Goal: Task Accomplishment & Management: Manage account settings

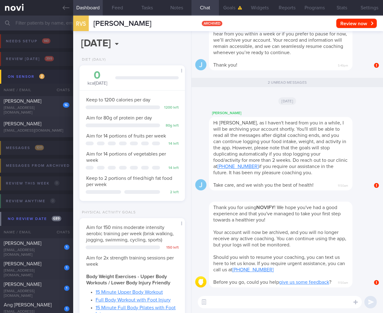
select select "9"
click at [20, 23] on input "text" at bounding box center [191, 23] width 383 height 15
click at [64, 7] on icon at bounding box center [66, 8] width 7 height 4
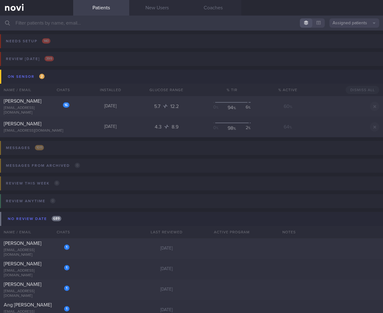
click at [17, 8] on link at bounding box center [36, 8] width 73 height 16
click at [353, 24] on button "Assigned patients" at bounding box center [354, 22] width 50 height 9
click at [346, 50] on button "Archived patients" at bounding box center [354, 52] width 50 height 9
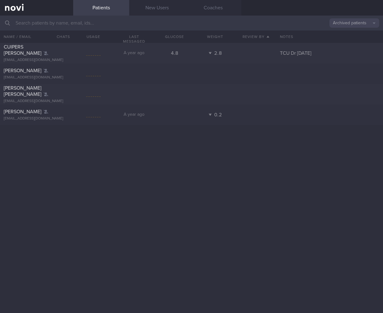
click at [90, 23] on input "text" at bounding box center [191, 23] width 383 height 15
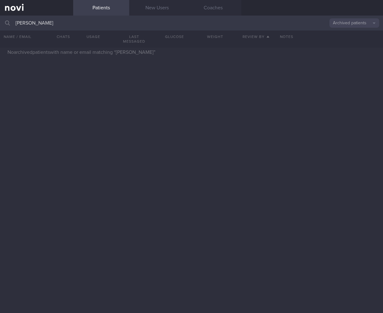
type input "rachelle"
click at [359, 26] on button "Archived patients" at bounding box center [354, 22] width 50 height 9
click at [355, 32] on button "Assigned patients" at bounding box center [354, 33] width 50 height 9
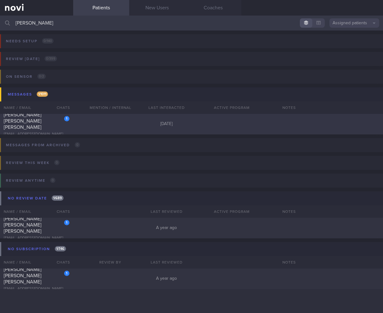
click at [40, 123] on div "Yeo Hsiu-Mae Rachelle Genevieve" at bounding box center [36, 121] width 64 height 19
select select "9"
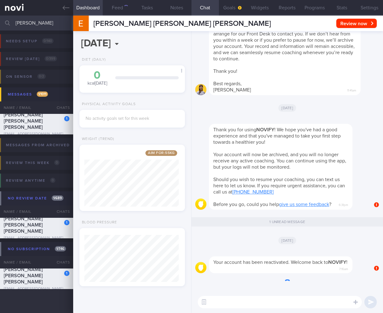
scroll to position [56, 94]
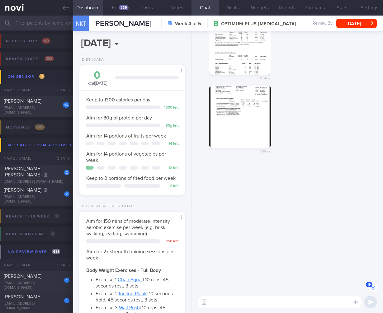
select select "8"
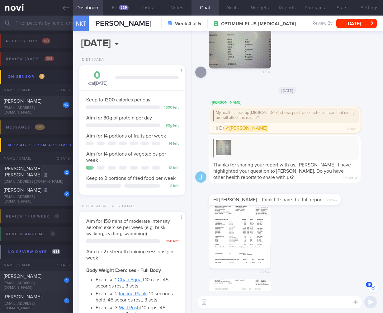
scroll to position [-336, 0]
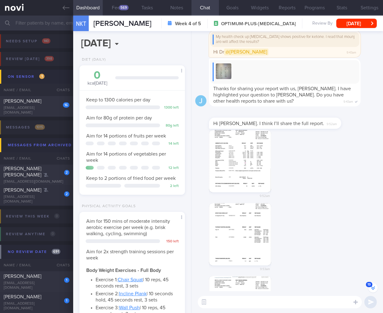
click at [230, 154] on button "button" at bounding box center [240, 161] width 62 height 62
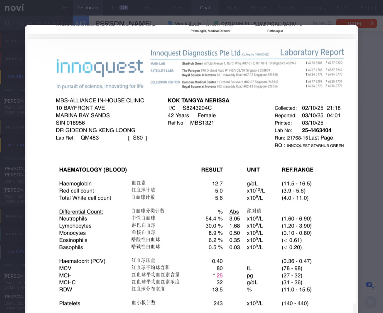
scroll to position [131, 0]
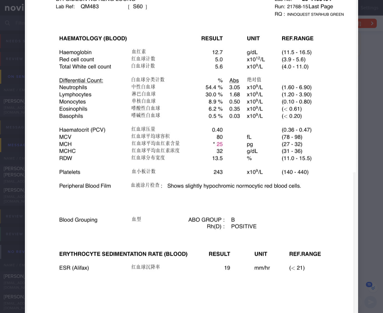
click at [355, 213] on div at bounding box center [191, 134] width 383 height 531
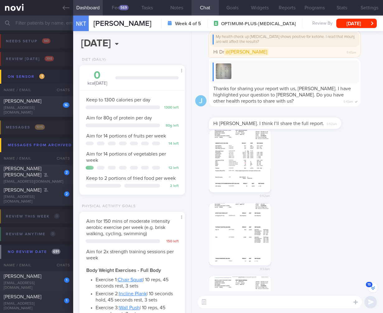
click at [252, 214] on button "button" at bounding box center [240, 234] width 62 height 62
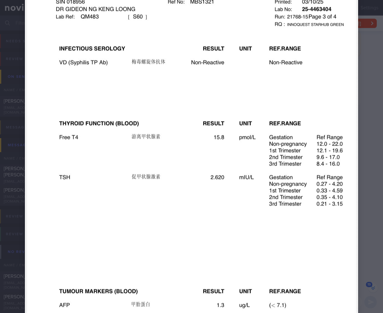
scroll to position [179, 0]
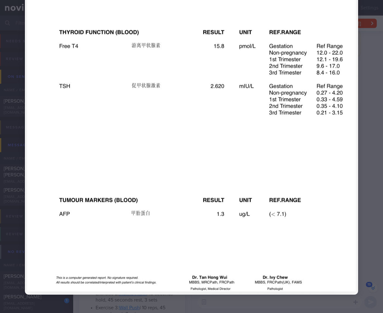
click at [372, 192] on div at bounding box center [191, 70] width 383 height 499
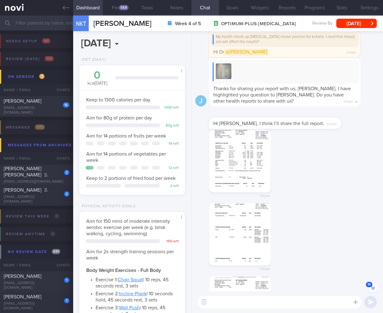
scroll to position [-232, 0]
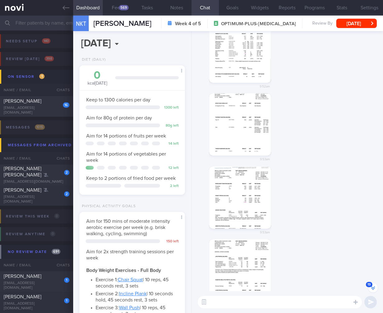
click at [241, 215] on button "button" at bounding box center [240, 197] width 62 height 62
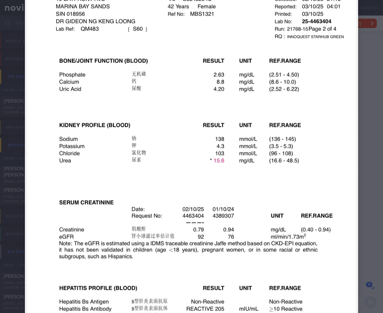
scroll to position [126, 0]
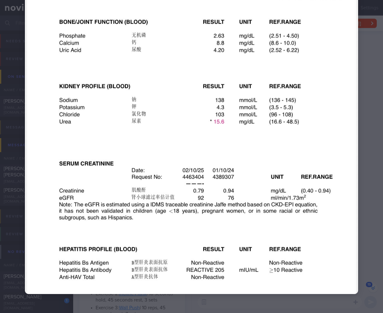
click at [361, 208] on div at bounding box center [191, 96] width 383 height 445
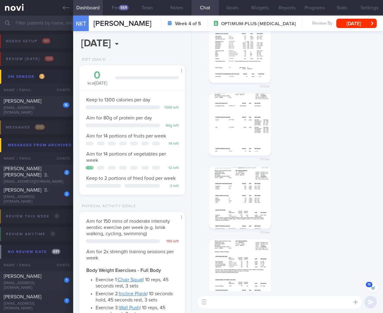
scroll to position [-139, 0]
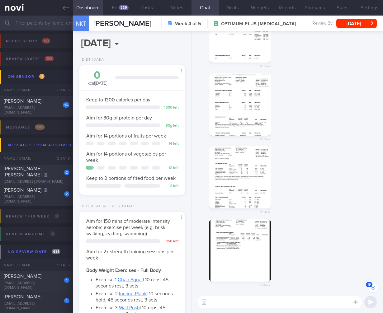
click at [248, 201] on button "button" at bounding box center [240, 177] width 62 height 62
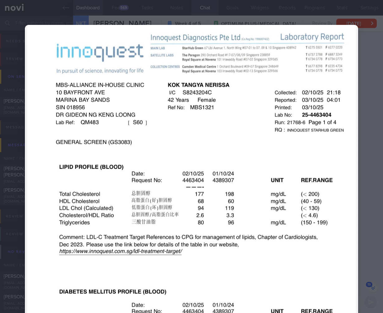
scroll to position [163, 0]
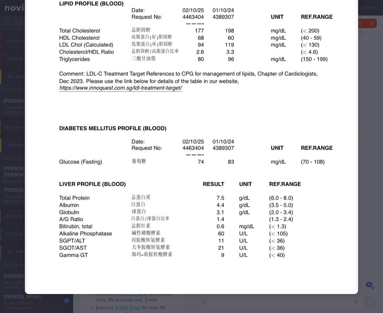
click at [361, 206] on div at bounding box center [191, 78] width 383 height 482
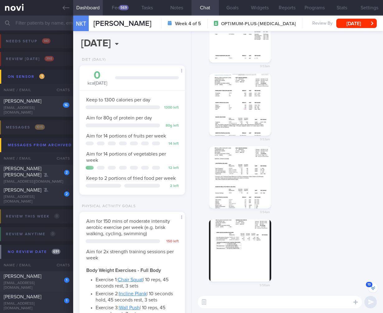
scroll to position [-135, 0]
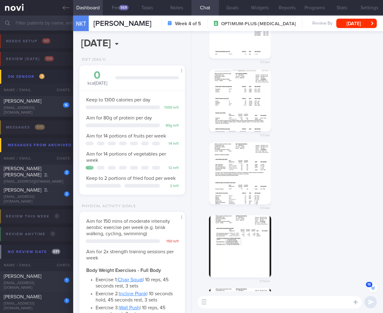
click at [245, 234] on button "button" at bounding box center [240, 246] width 62 height 62
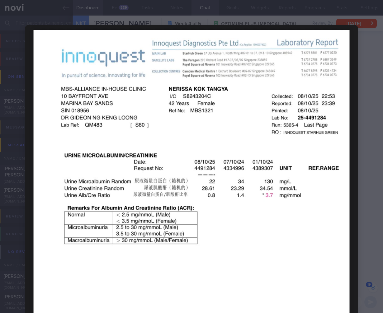
scroll to position [58, 0]
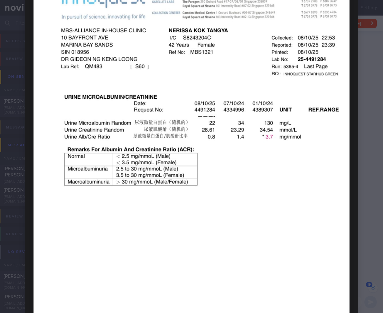
click at [355, 208] on div at bounding box center [191, 193] width 383 height 502
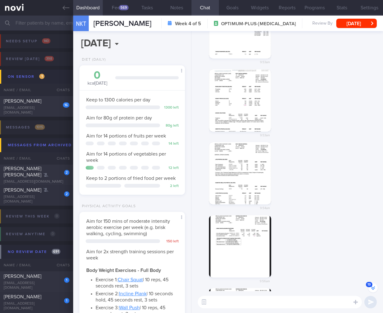
scroll to position [-20, 0]
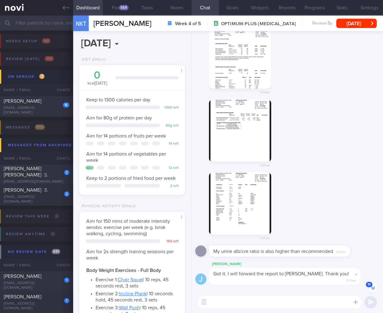
click at [230, 223] on button "button" at bounding box center [240, 203] width 62 height 62
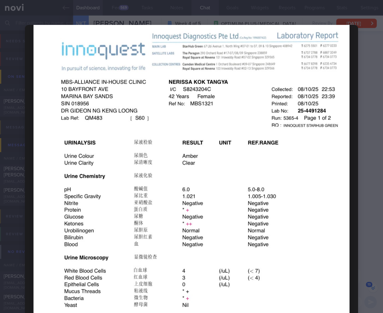
scroll to position [72, 0]
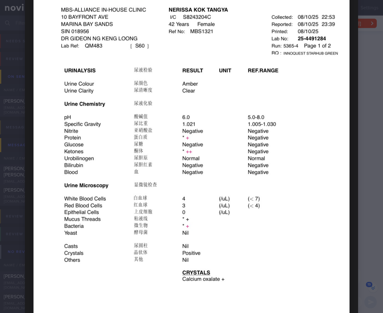
click at [360, 203] on div at bounding box center [191, 171] width 383 height 486
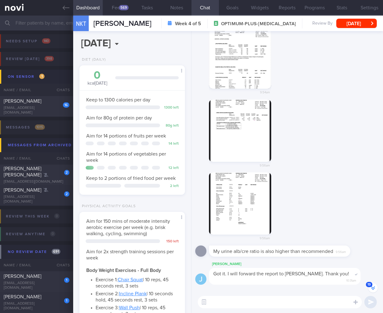
click at [242, 202] on button "button" at bounding box center [240, 203] width 62 height 62
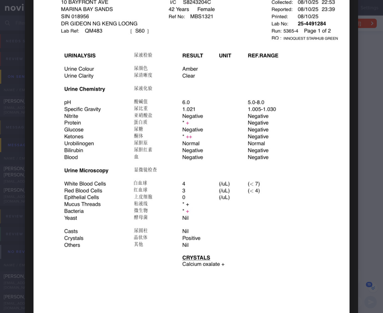
scroll to position [119, 0]
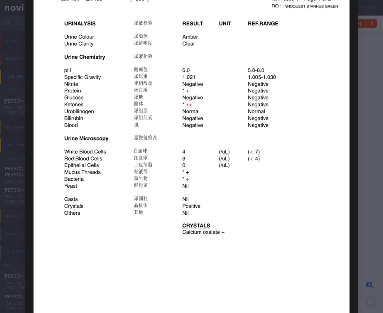
click at [356, 196] on div at bounding box center [191, 124] width 383 height 486
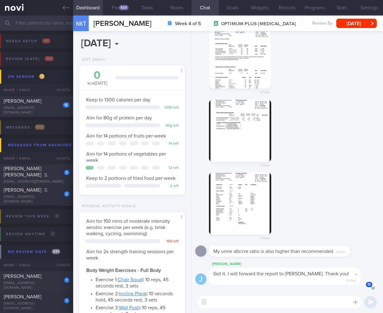
click at [250, 134] on button "button" at bounding box center [240, 131] width 62 height 62
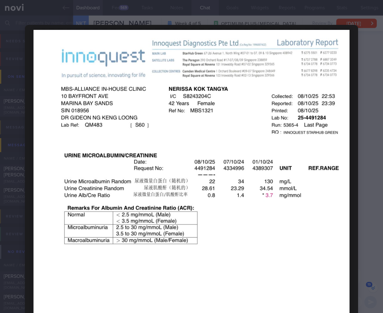
click at [364, 180] on div at bounding box center [191, 251] width 383 height 502
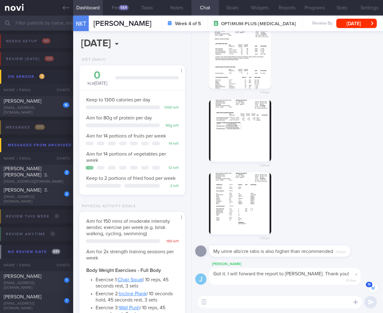
click at [229, 302] on textarea at bounding box center [280, 302] width 164 height 12
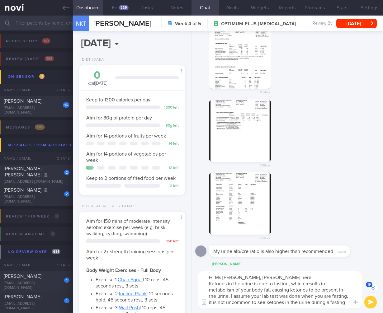
scroll to position [-51, 0]
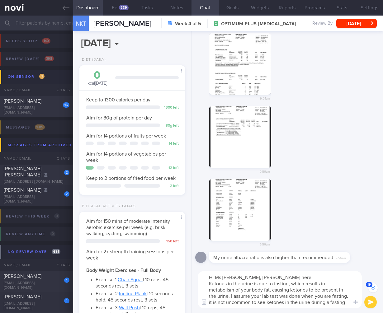
type textarea "Hi Ms Nerissa, Dr Todd here. Ketones in the urine is due to fasting, which resu…"
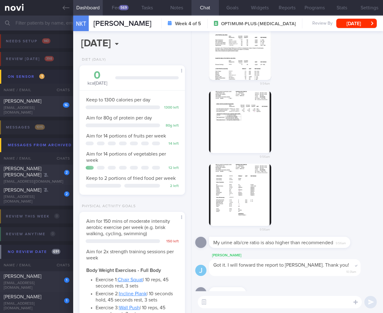
scroll to position [0, 0]
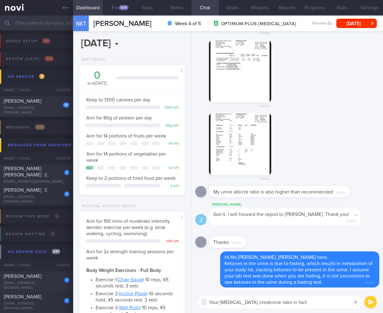
type textarea "Your urine albumin creatinine ratio in fact"
click at [244, 78] on button "button" at bounding box center [240, 71] width 62 height 62
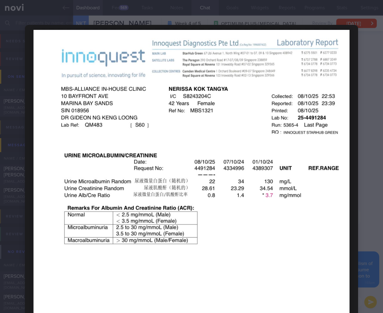
click at [363, 257] on div at bounding box center [191, 251] width 383 height 502
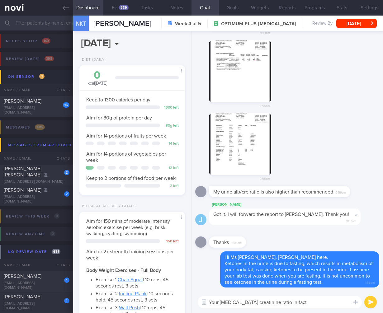
click at [314, 301] on textarea "Your urine albumin creatinine ratio in fact" at bounding box center [280, 302] width 164 height 12
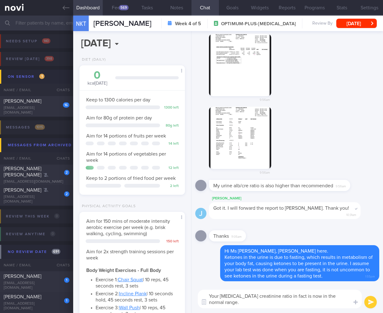
click at [271, 66] on div "9:56am" at bounding box center [249, 70] width 81 height 72
click at [265, 68] on button "button" at bounding box center [240, 65] width 62 height 62
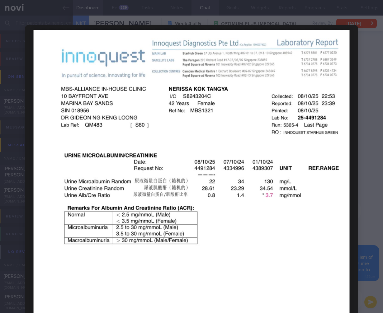
click at [359, 283] on div at bounding box center [191, 251] width 383 height 502
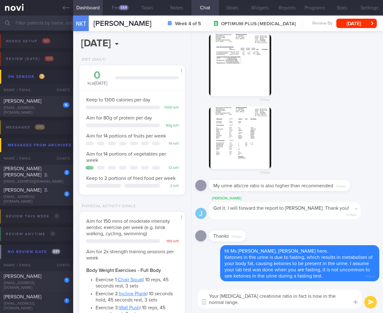
click at [335, 301] on textarea "Your urine albumin creatinine ratio in fact is now in the normal range." at bounding box center [280, 299] width 164 height 19
type textarea "Your urine albumin creatinine ratio in fact is now in the normal range. It was …"
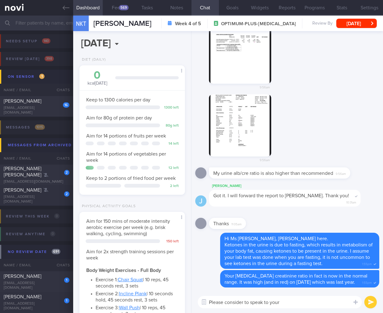
type textarea "Please consider to speak to your"
click at [247, 113] on button "button" at bounding box center [240, 125] width 62 height 62
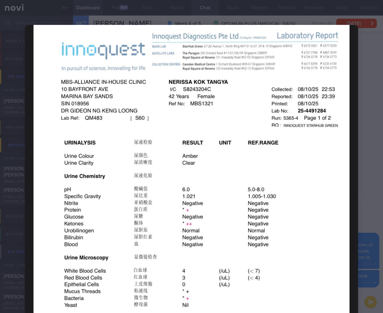
click at [358, 262] on div at bounding box center [191, 243] width 383 height 486
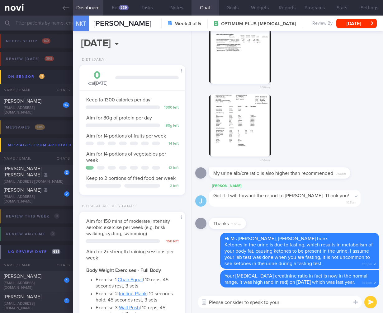
drag, startPoint x: 285, startPoint y: 302, endPoint x: 185, endPoint y: 288, distance: 101.6
click at [185, 299] on div "Dashboard Feed 569 Tasks Notes Chat Goals Widgets Reports Programs Stats Settin…" at bounding box center [228, 164] width 310 height 297
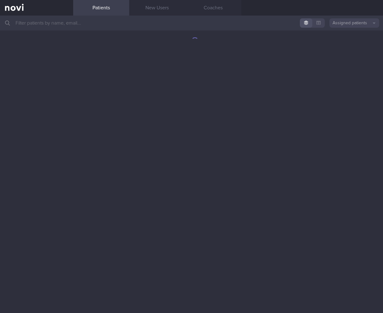
click at [157, 23] on input "text" at bounding box center [191, 23] width 383 height 15
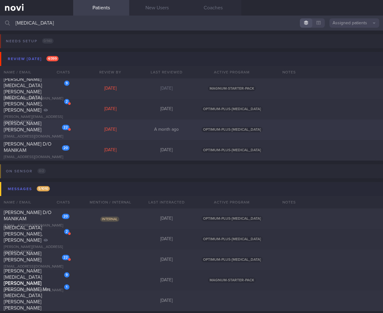
type input "[MEDICAL_DATA]"
click at [54, 130] on div "22" at bounding box center [62, 125] width 16 height 10
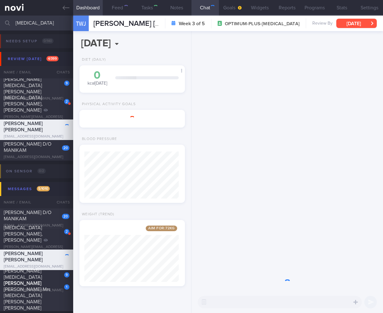
scroll to position [56, 94]
click at [362, 22] on button "[DATE]" at bounding box center [356, 23] width 40 height 9
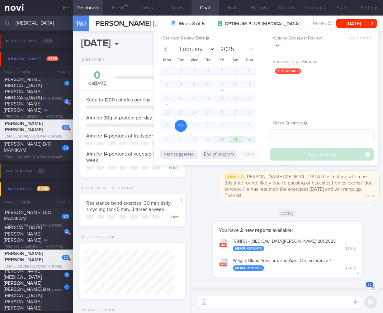
scroll to position [54, 90]
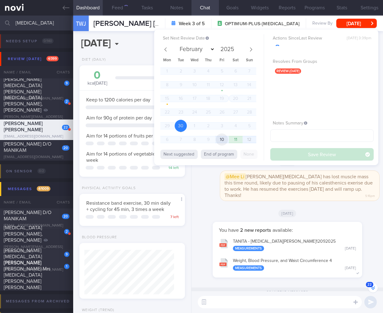
click at [225, 140] on span "10" at bounding box center [222, 139] width 12 height 12
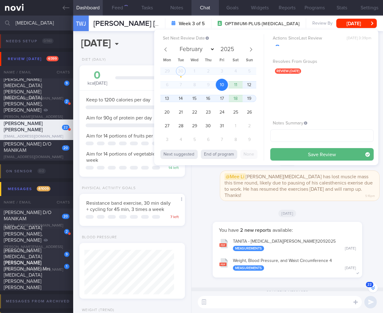
select select "9"
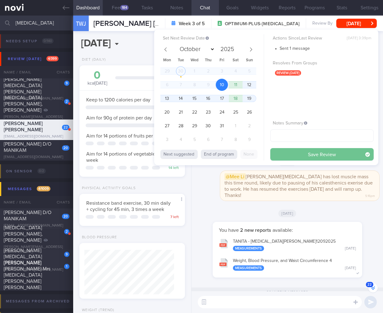
click at [329, 151] on button "Save Review" at bounding box center [321, 154] width 103 height 12
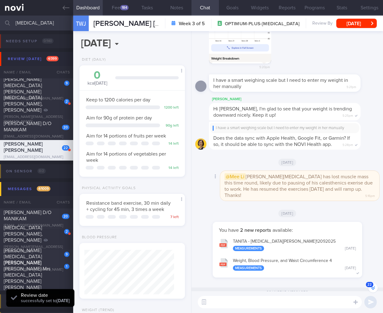
click at [322, 189] on span "@[PERSON_NAME] [PERSON_NAME][MEDICAL_DATA] has lost muscle mass this time round…" at bounding box center [298, 185] width 148 height 25
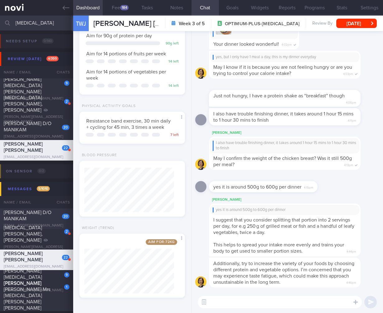
scroll to position [0, 0]
drag, startPoint x: 40, startPoint y: 25, endPoint x: -28, endPoint y: 19, distance: 68.1
click at [0, 19] on html "You are offline! Some functionality will be unavailable Patients New Users Coac…" at bounding box center [191, 156] width 383 height 313
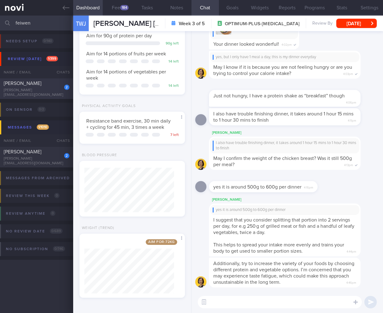
type input "feiwen"
click at [22, 84] on span "[PERSON_NAME]" at bounding box center [23, 83] width 38 height 5
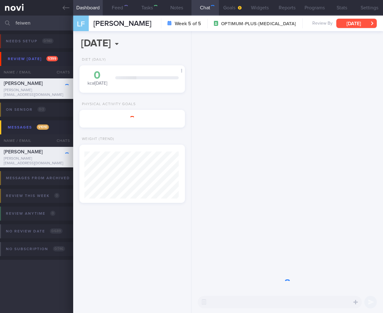
scroll to position [47, 94]
click at [354, 22] on button "[DATE]" at bounding box center [356, 23] width 40 height 9
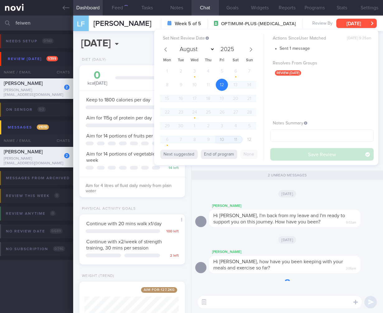
scroll to position [54, 90]
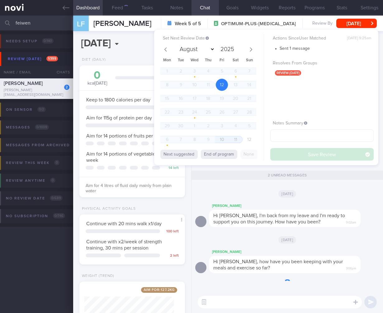
click at [221, 139] on span "10" at bounding box center [222, 139] width 12 height 12
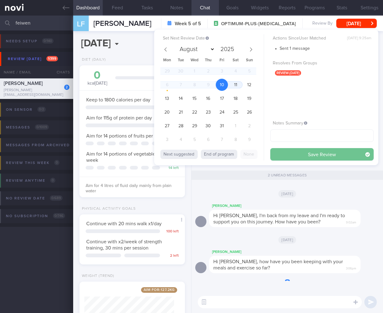
select select "9"
click at [341, 155] on button "Save Review" at bounding box center [321, 154] width 103 height 12
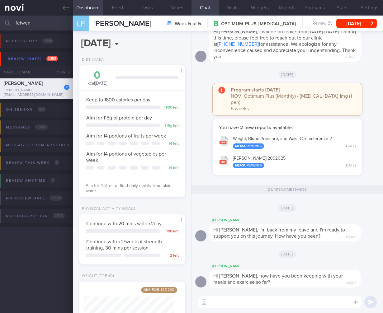
drag, startPoint x: 30, startPoint y: 21, endPoint x: -40, endPoint y: 21, distance: 69.4
click at [0, 21] on html "You are offline! Some functionality will be unavailable Patients New Users Coac…" at bounding box center [191, 156] width 383 height 313
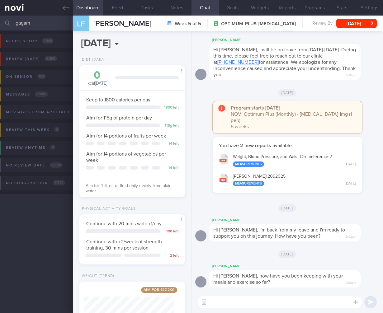
drag, startPoint x: 33, startPoint y: 23, endPoint x: -11, endPoint y: 20, distance: 44.0
click at [0, 20] on html "You are offline! Some functionality will be unavailable Patients New Users Coac…" at bounding box center [191, 156] width 383 height 313
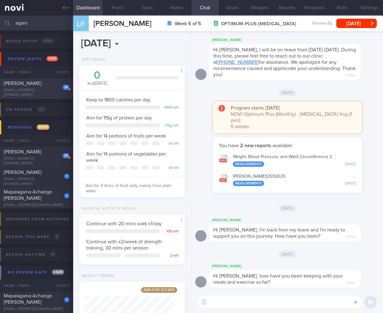
type input "agam"
click at [57, 87] on div "[PERSON_NAME]" at bounding box center [36, 83] width 64 height 6
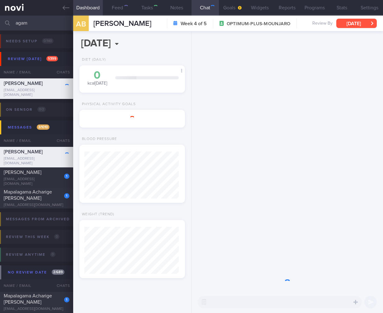
scroll to position [47, 94]
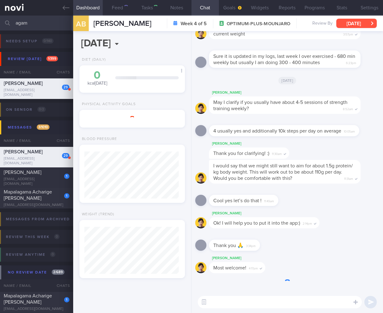
click at [363, 22] on button "[DATE]" at bounding box center [356, 23] width 40 height 9
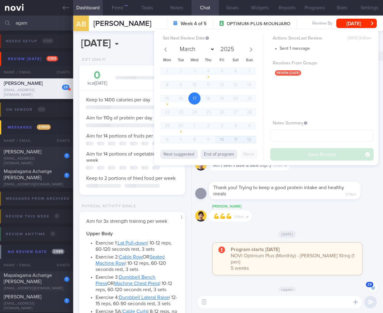
scroll to position [311122, 311078]
click at [222, 138] on span "10" at bounding box center [222, 139] width 12 height 12
select select "9"
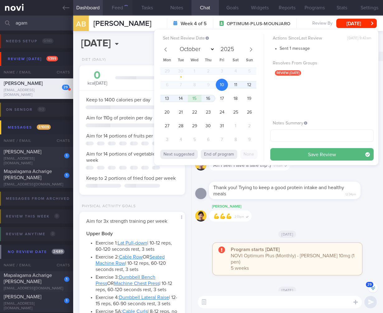
click at [322, 160] on button "Save Review" at bounding box center [321, 154] width 103 height 12
click at [323, 156] on div "Actions Since Last Review [DATE] 9:42am Sent 1 message Resolves From Groups rev…" at bounding box center [321, 97] width 103 height 126
click at [326, 158] on div "Actions Since Last Review [DATE] 9:42am Sent 1 message Resolves From Groups rev…" at bounding box center [321, 97] width 103 height 126
click at [338, 155] on div "Actions Since Last Review [DATE] 9:42am Sent 1 message Resolves From Groups rev…" at bounding box center [321, 97] width 103 height 126
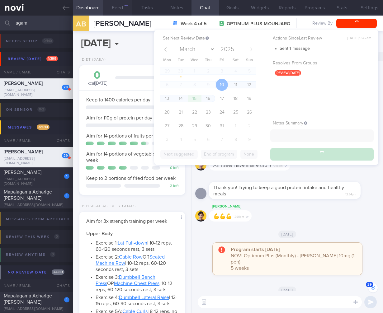
scroll to position [54, 90]
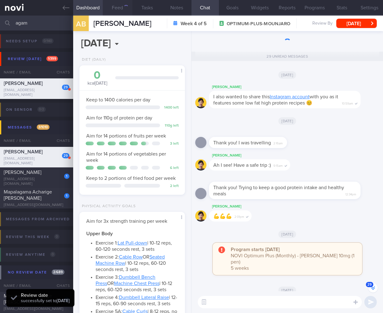
click at [116, 8] on button "Feed" at bounding box center [118, 8] width 30 height 16
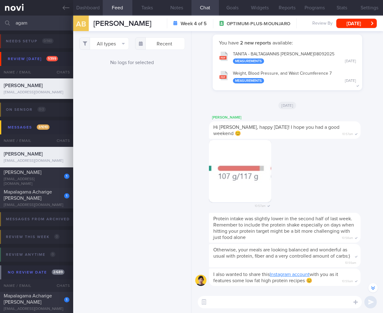
scroll to position [-1003, 0]
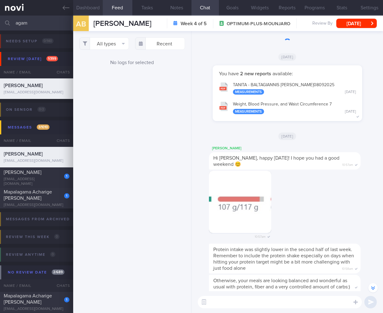
click at [88, 10] on button "Dashboard" at bounding box center [88, 8] width 30 height 16
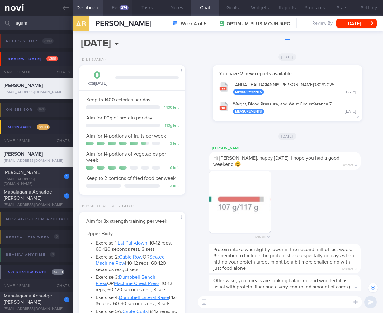
click at [116, 9] on button "Feed 274" at bounding box center [118, 8] width 30 height 16
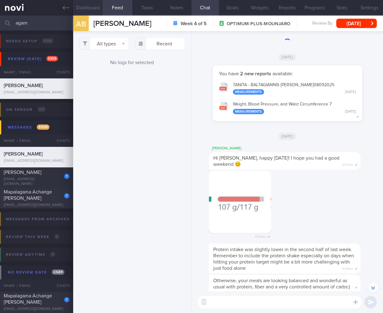
click at [81, 5] on button "Dashboard" at bounding box center [88, 8] width 30 height 16
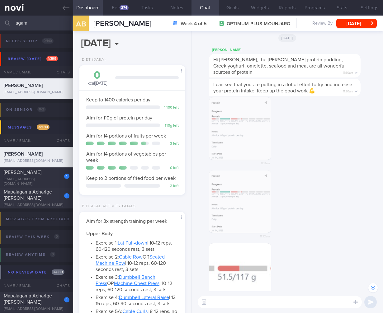
scroll to position [-3068, 0]
drag, startPoint x: 51, startPoint y: 26, endPoint x: -44, endPoint y: 18, distance: 94.9
click at [0, 18] on html "You are offline! Some functionality will be unavailable Patients New Users Coac…" at bounding box center [191, 156] width 383 height 313
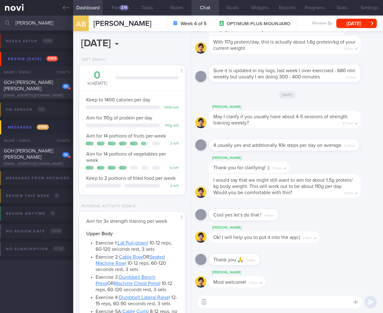
type input "[PERSON_NAME]"
click at [205, 306] on button "button" at bounding box center [203, 302] width 11 height 11
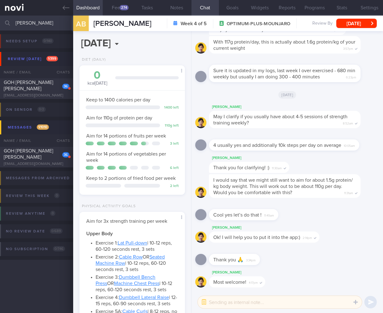
click at [218, 302] on textarea at bounding box center [280, 302] width 164 height 12
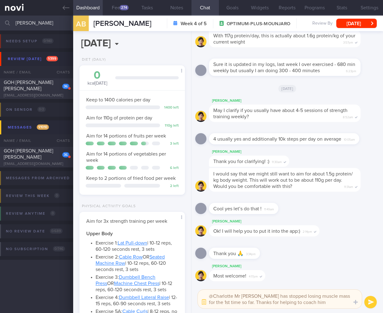
type textarea "@Charlotte Mr [PERSON_NAME] has stopped losing muscle mass for the 1st time so …"
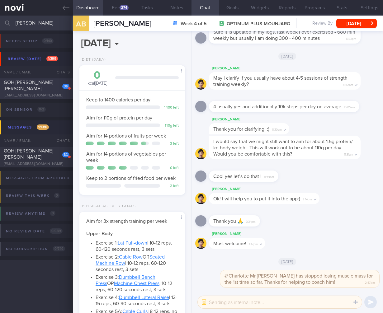
click at [35, 93] on div "36 GOH [PERSON_NAME] [PERSON_NAME] [EMAIL_ADDRESS][DOMAIN_NAME]" at bounding box center [36, 88] width 73 height 19
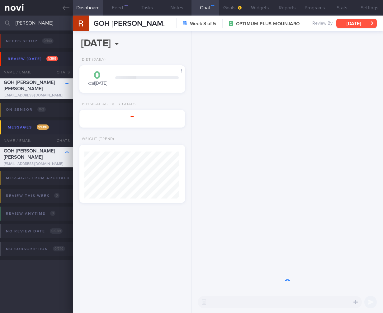
click at [349, 24] on button "[DATE]" at bounding box center [356, 23] width 40 height 9
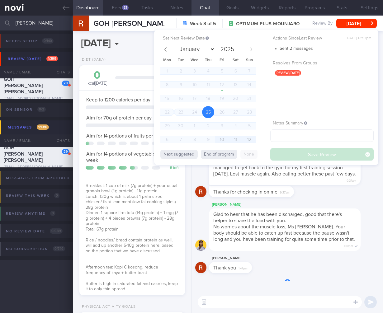
scroll to position [54, 90]
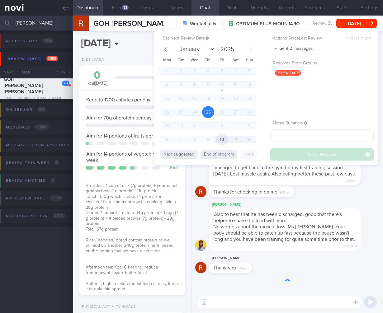
click at [224, 138] on span "10" at bounding box center [222, 139] width 12 height 12
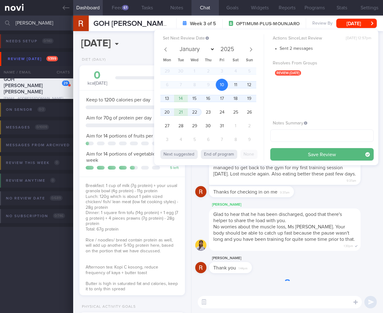
select select "9"
click at [322, 154] on button "Save Review" at bounding box center [321, 154] width 103 height 12
click at [310, 222] on div "Glad to hear that he has been discharged, good that there's helper to share the…" at bounding box center [285, 229] width 152 height 42
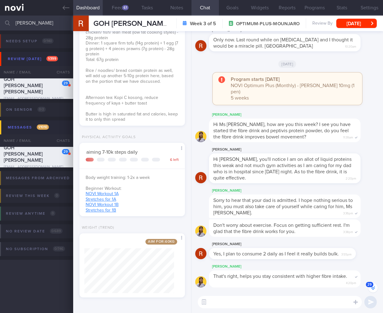
scroll to position [-222, 0]
